Goal: Information Seeking & Learning: Learn about a topic

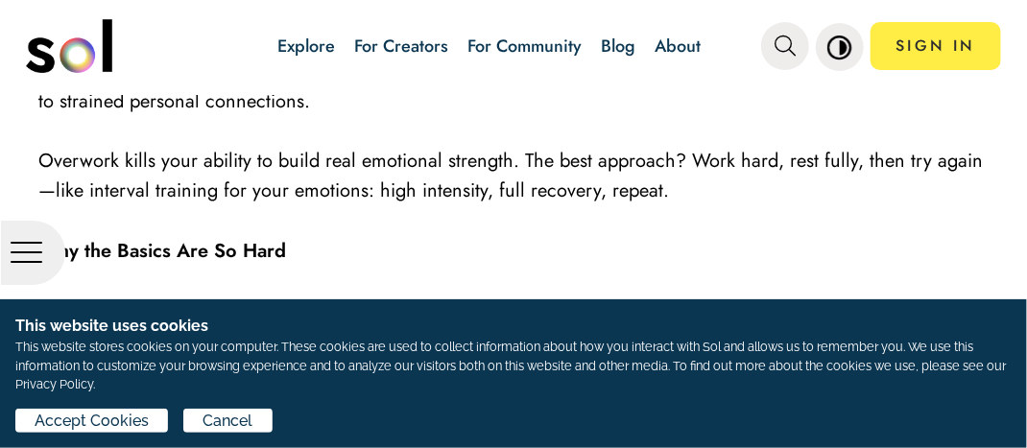
scroll to position [1878, 0]
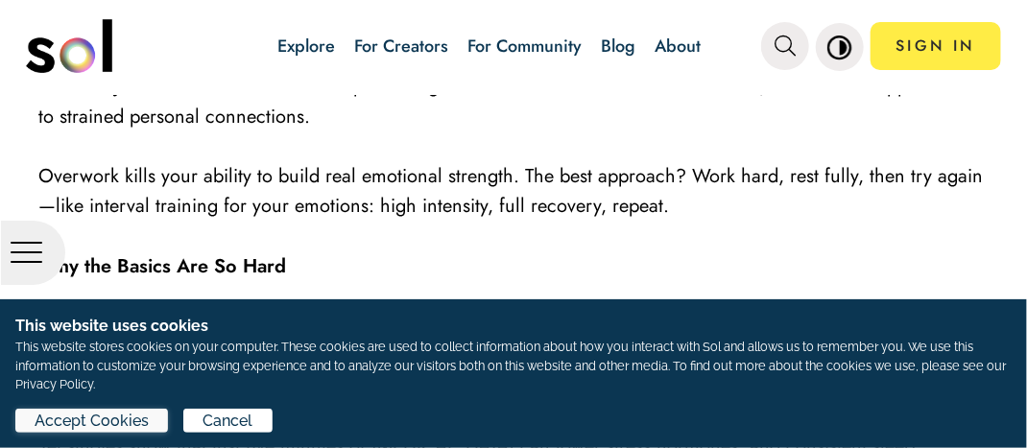
click at [157, 409] on button "Accept Cookies" at bounding box center [91, 421] width 153 height 24
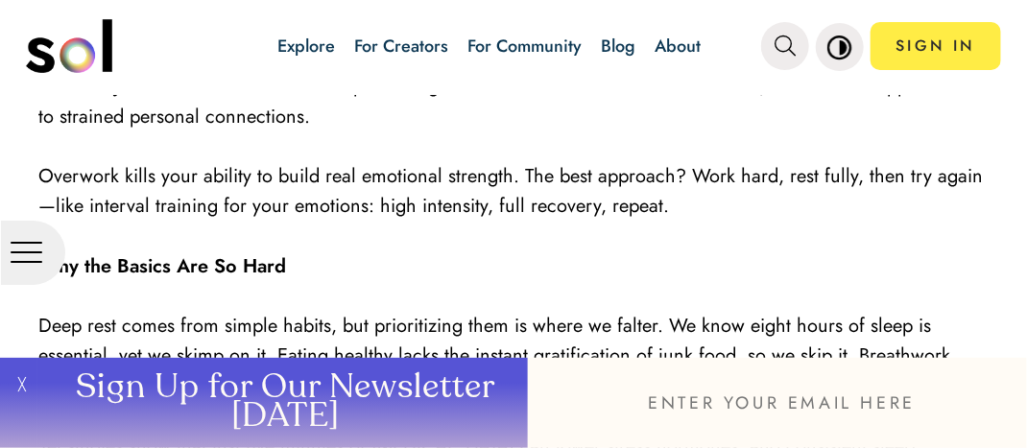
click at [157, 409] on button "Sign Up for Our Newsletter [DATE]" at bounding box center [282, 403] width 490 height 90
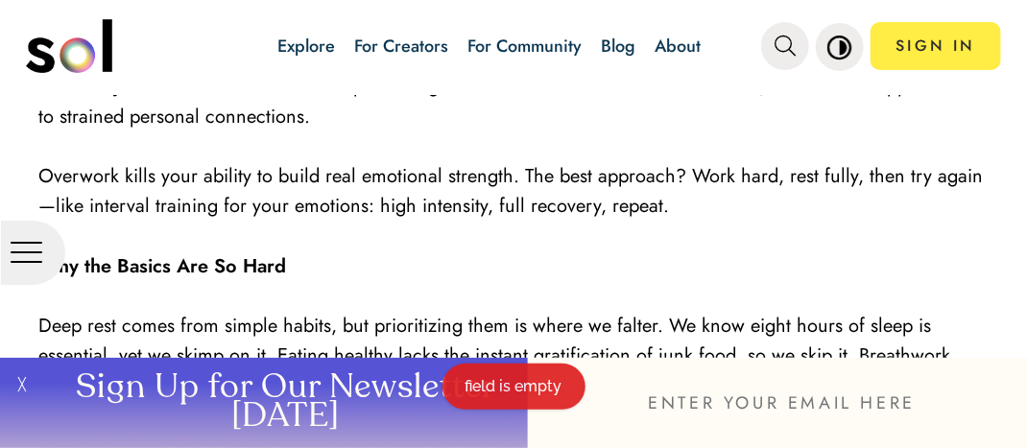
click at [21, 388] on button "╳" at bounding box center [18, 403] width 37 height 90
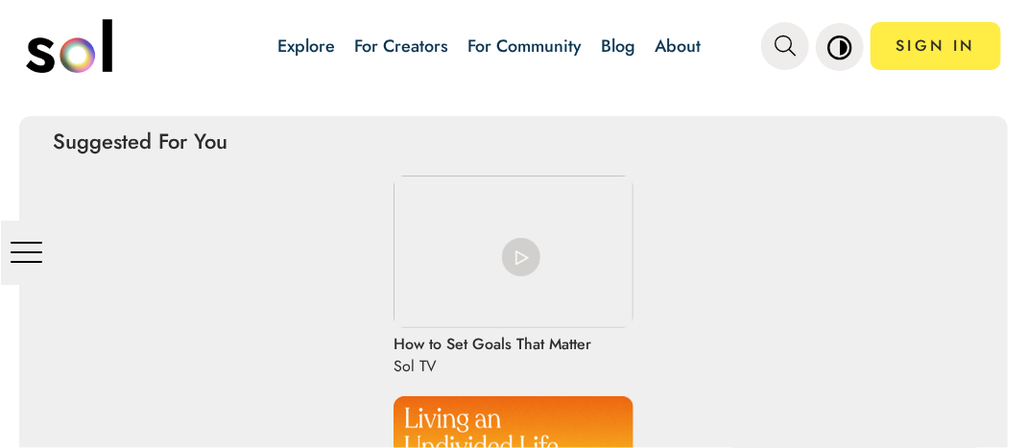
scroll to position [3116, 0]
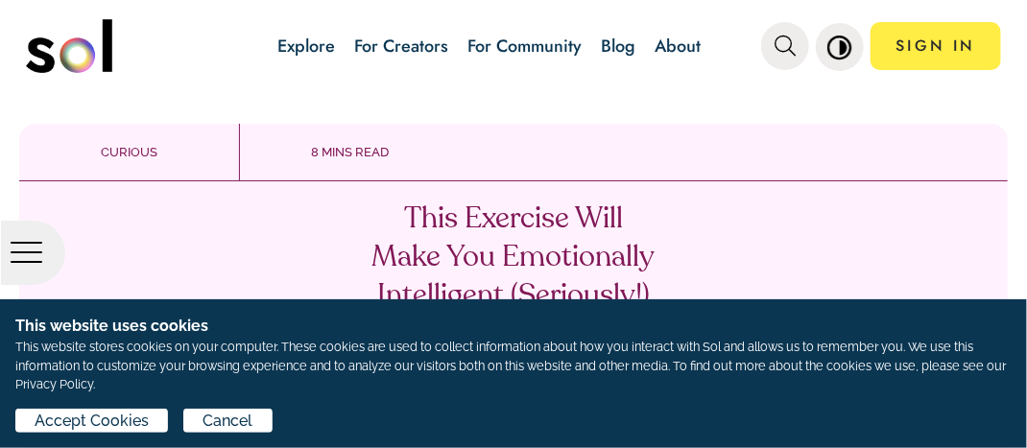
scroll to position [111, 0]
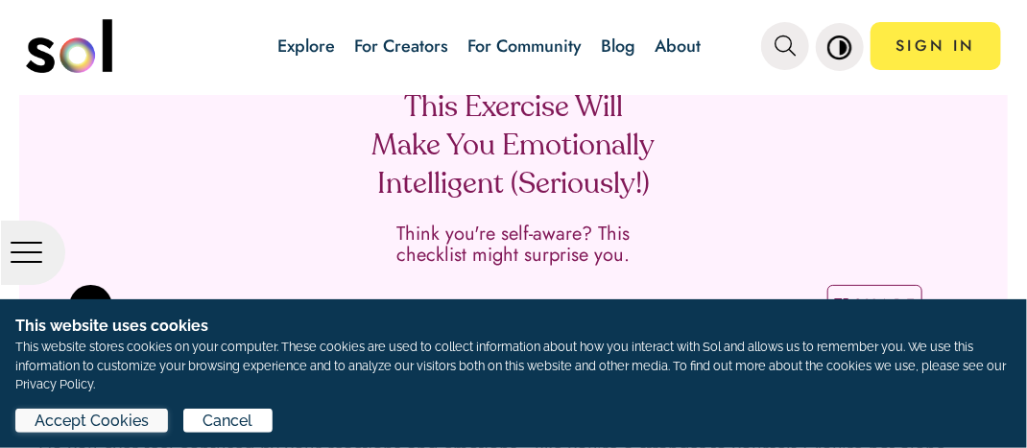
click at [64, 422] on span "Accept Cookies" at bounding box center [92, 421] width 114 height 23
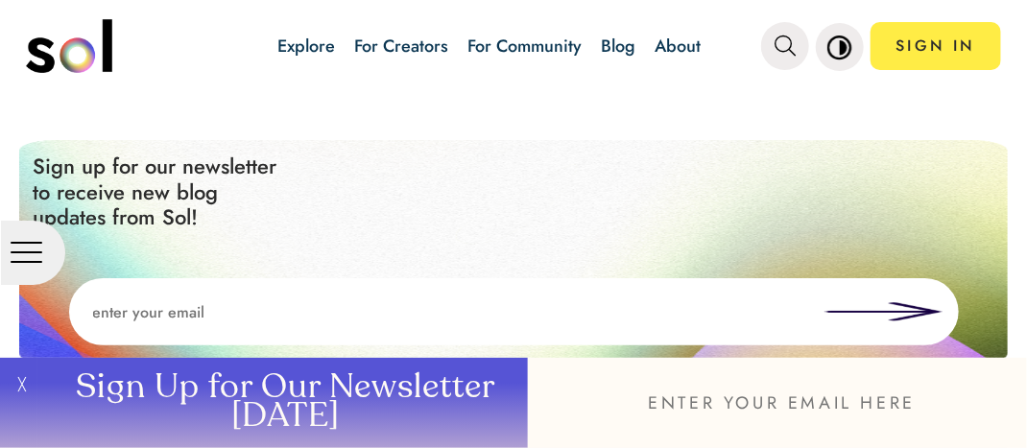
scroll to position [6285, 0]
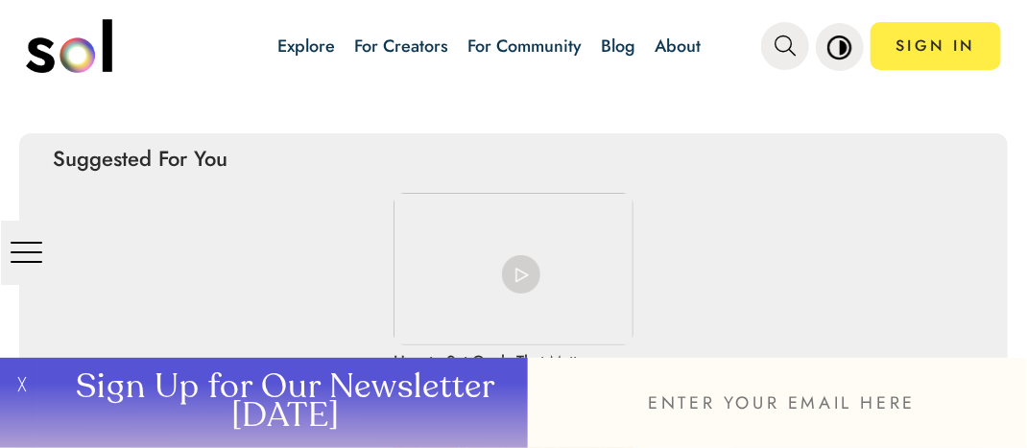
click at [1018, 368] on input "email" at bounding box center [777, 403] width 499 height 90
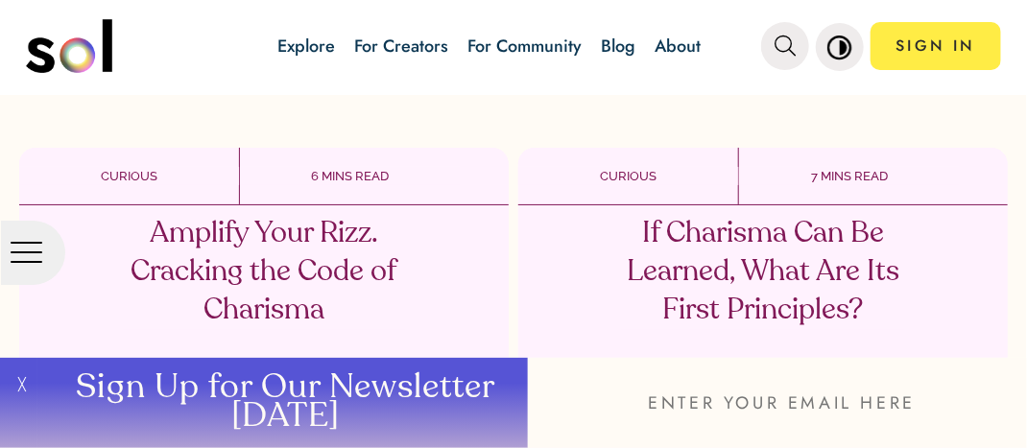
scroll to position [7713, 0]
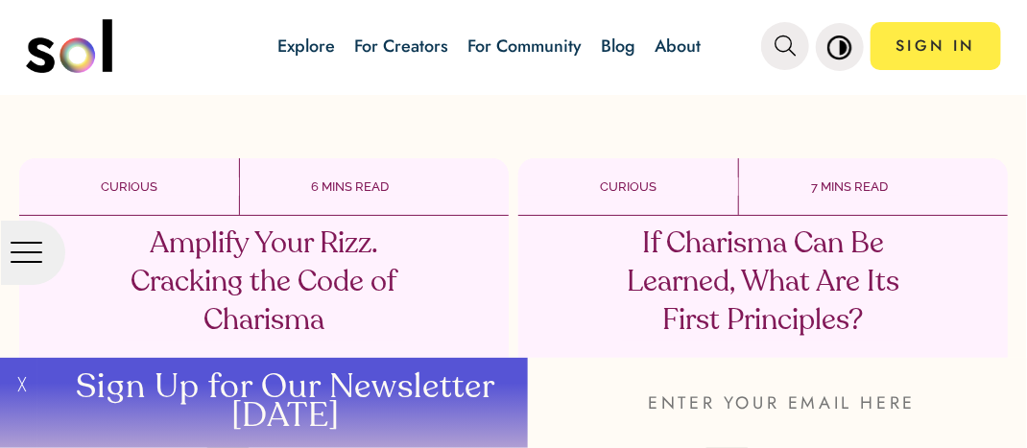
click at [19, 383] on button "╳" at bounding box center [18, 403] width 37 height 90
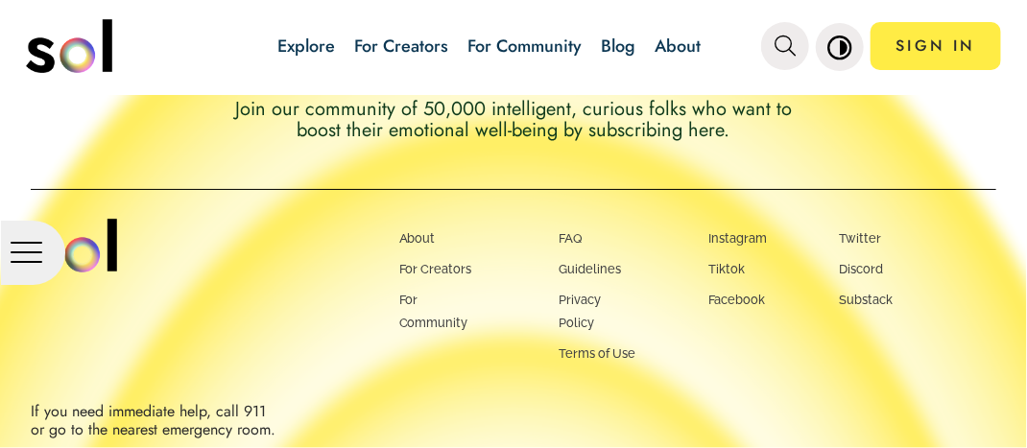
scroll to position [8552, 0]
